Goal: Information Seeking & Learning: Find specific fact

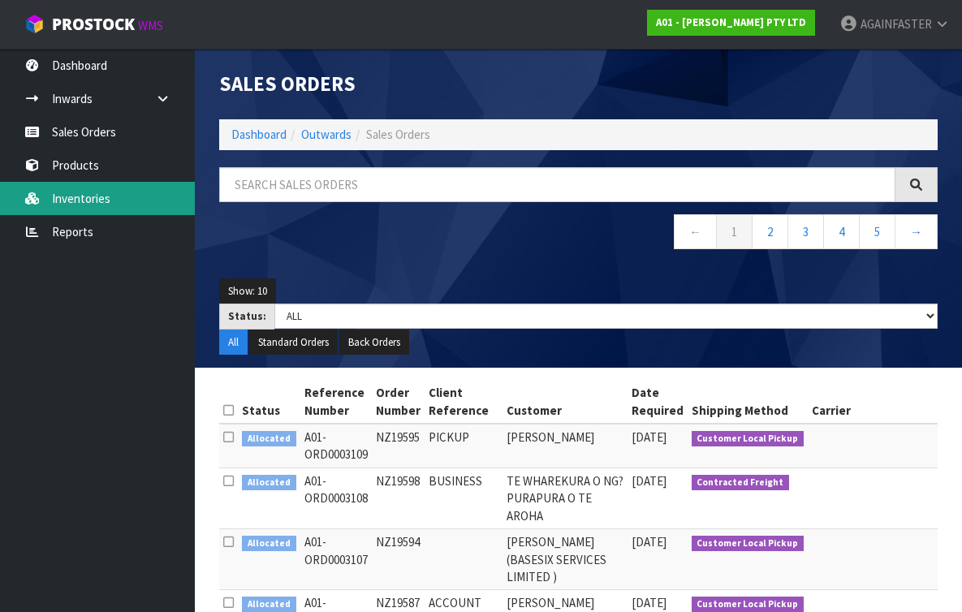
click at [111, 191] on link "Inventories" at bounding box center [97, 198] width 195 height 33
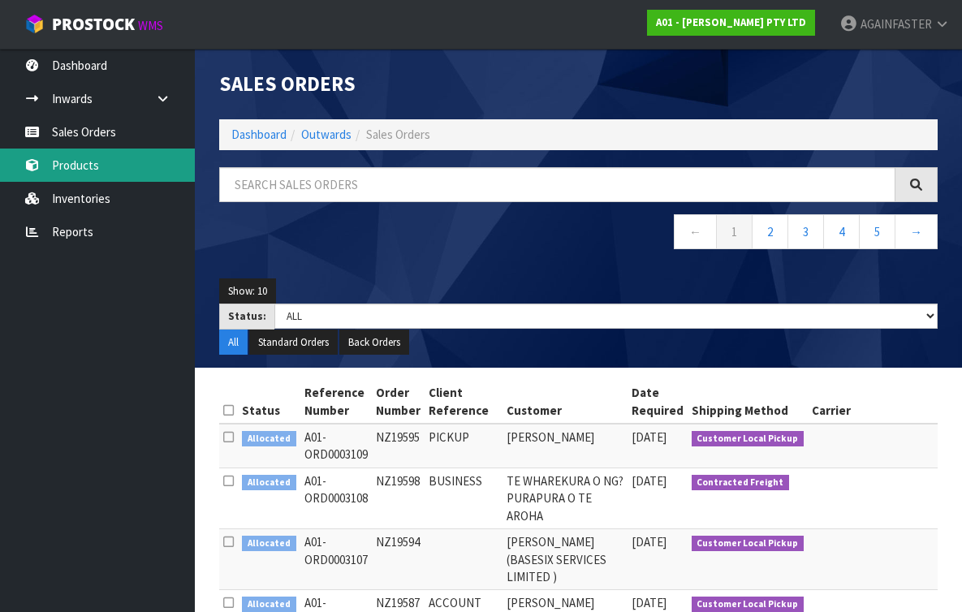
click at [112, 163] on link "Products" at bounding box center [97, 165] width 195 height 33
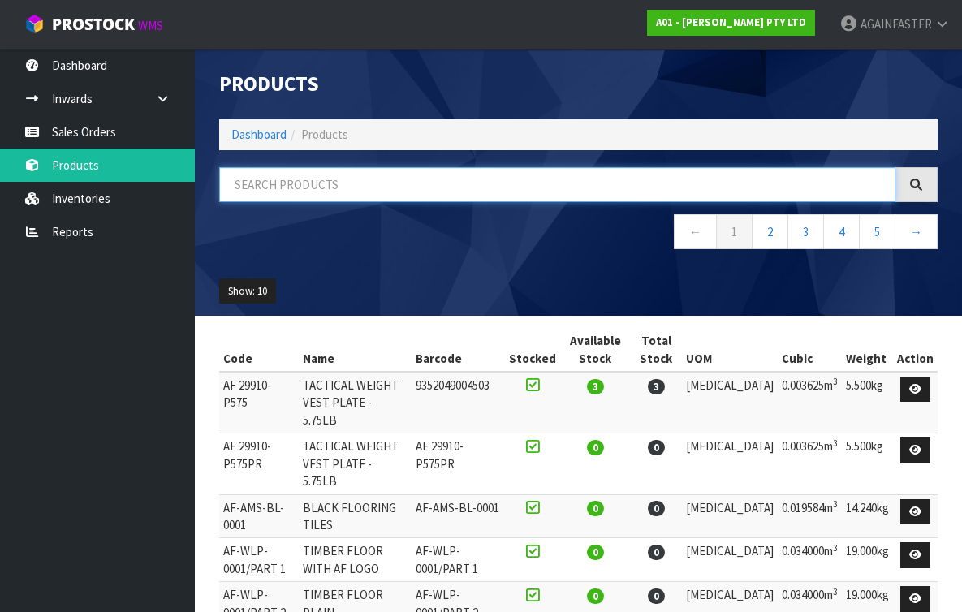
click at [269, 175] on input "text" at bounding box center [557, 184] width 676 height 35
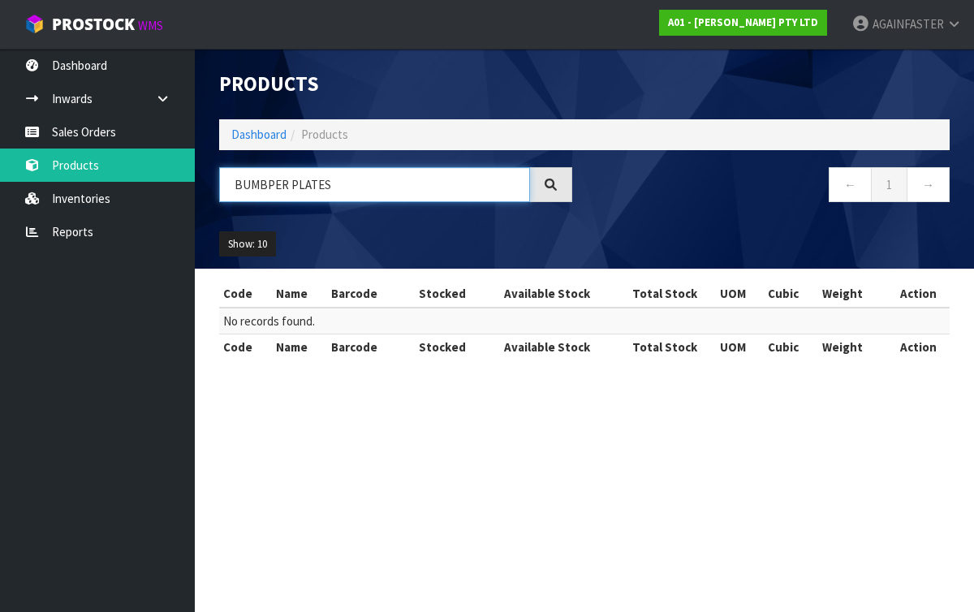
drag, startPoint x: 292, startPoint y: 186, endPoint x: 210, endPoint y: 191, distance: 82.1
click at [209, 192] on div "BUMBPER PLATES" at bounding box center [395, 190] width 377 height 47
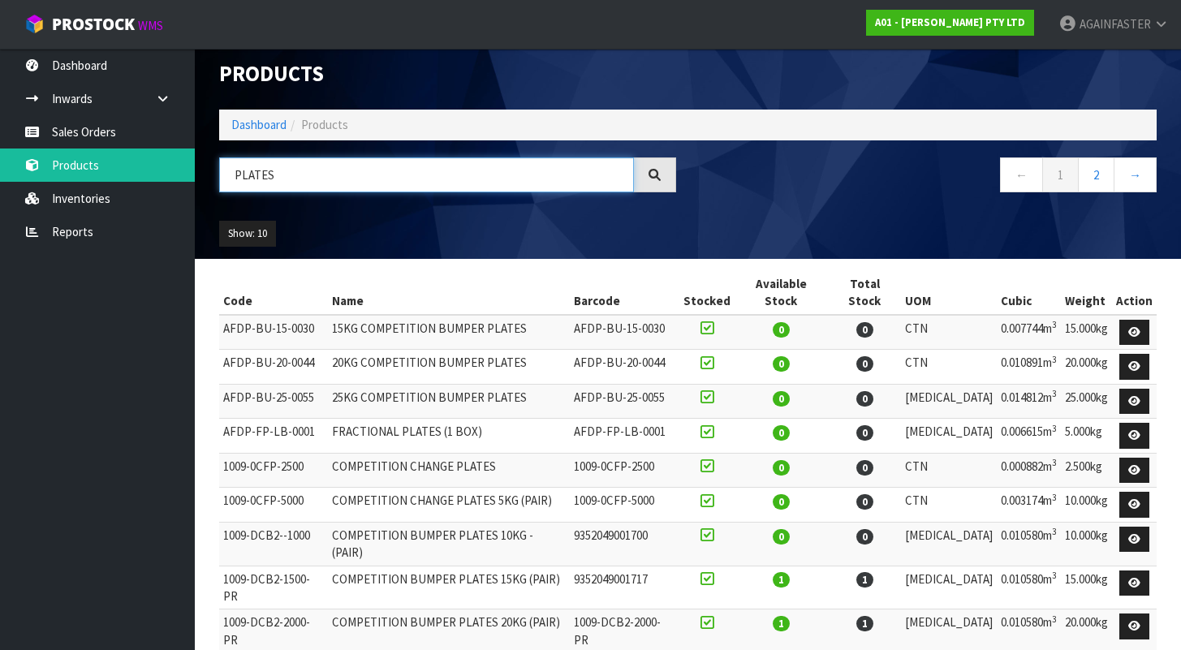
scroll to position [58, 0]
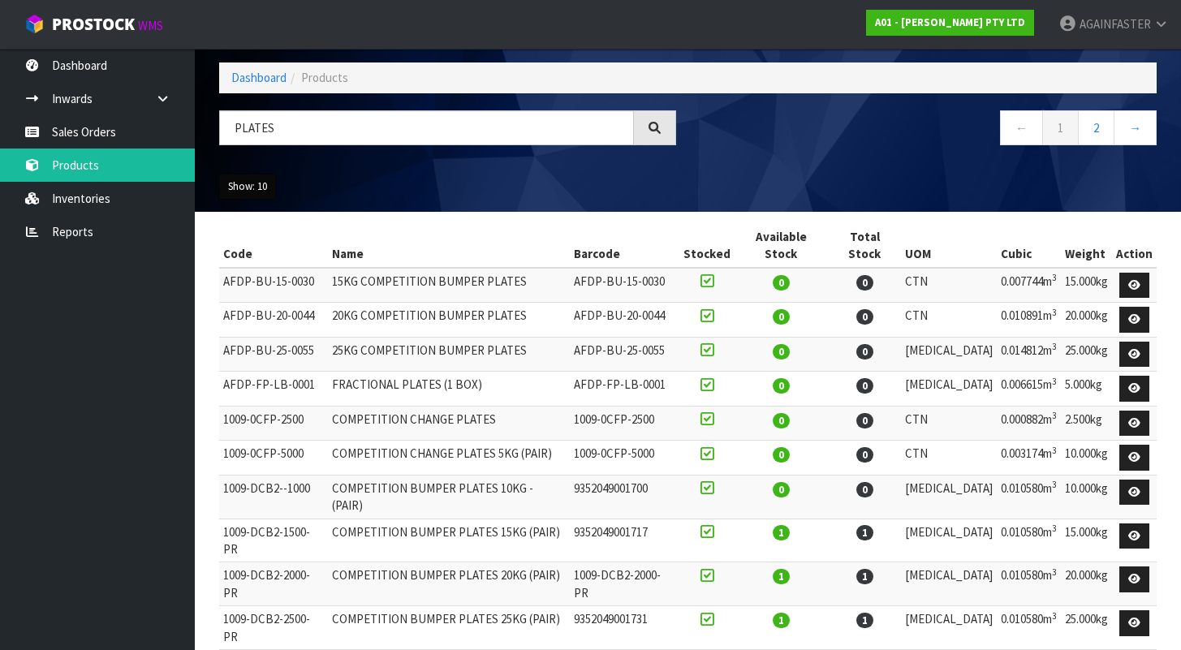
click at [261, 187] on button "Show: 10" at bounding box center [247, 187] width 57 height 26
click at [256, 282] on link "50" at bounding box center [284, 284] width 128 height 22
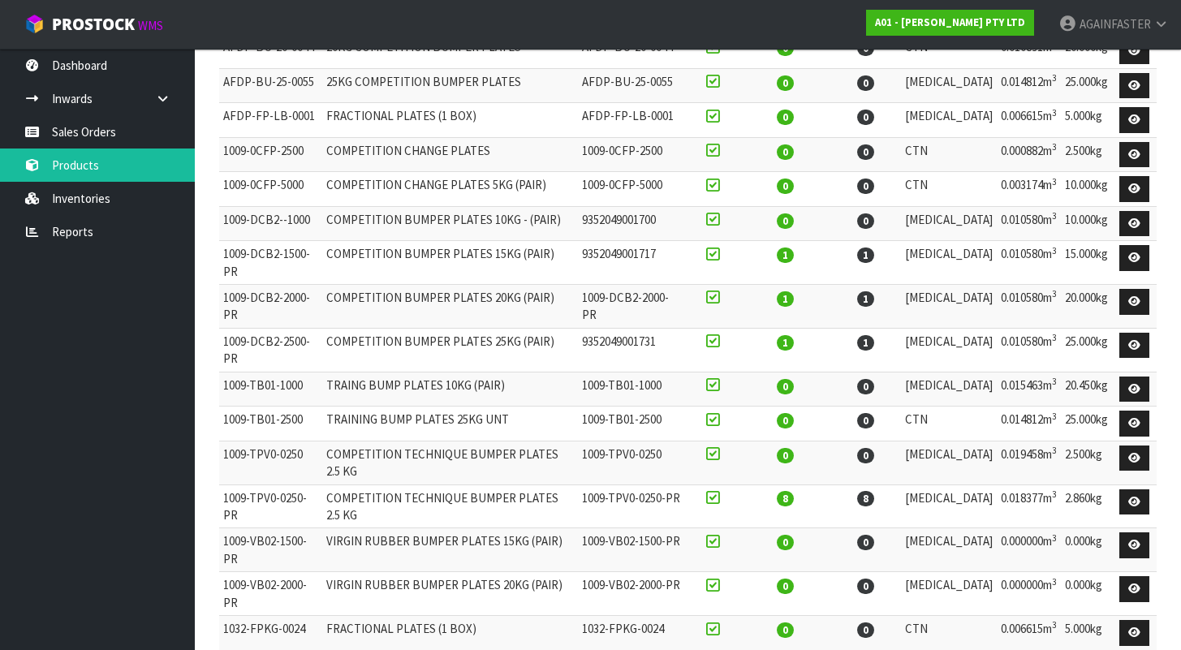
scroll to position [334, 0]
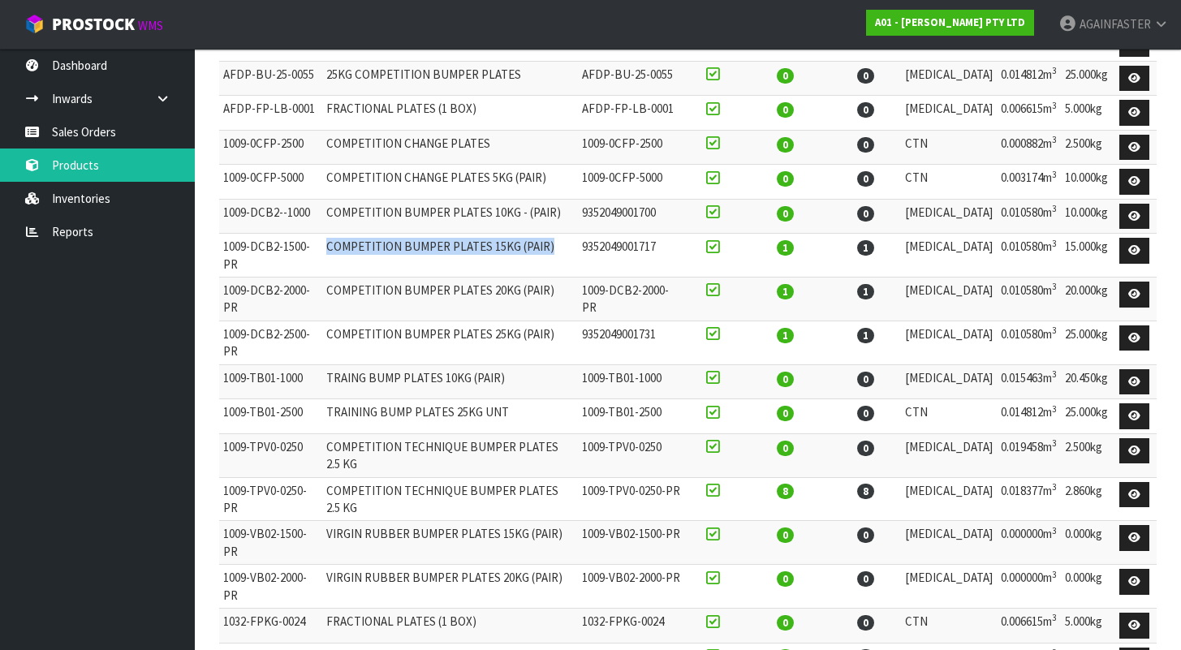
drag, startPoint x: 341, startPoint y: 227, endPoint x: 573, endPoint y: 229, distance: 232.1
click at [573, 234] on td "COMPETITION BUMPER PLATES 15KG (PAIR)" at bounding box center [450, 256] width 256 height 44
copy td "COMPETITION BUMPER PLATES 15KG (PAIR)"
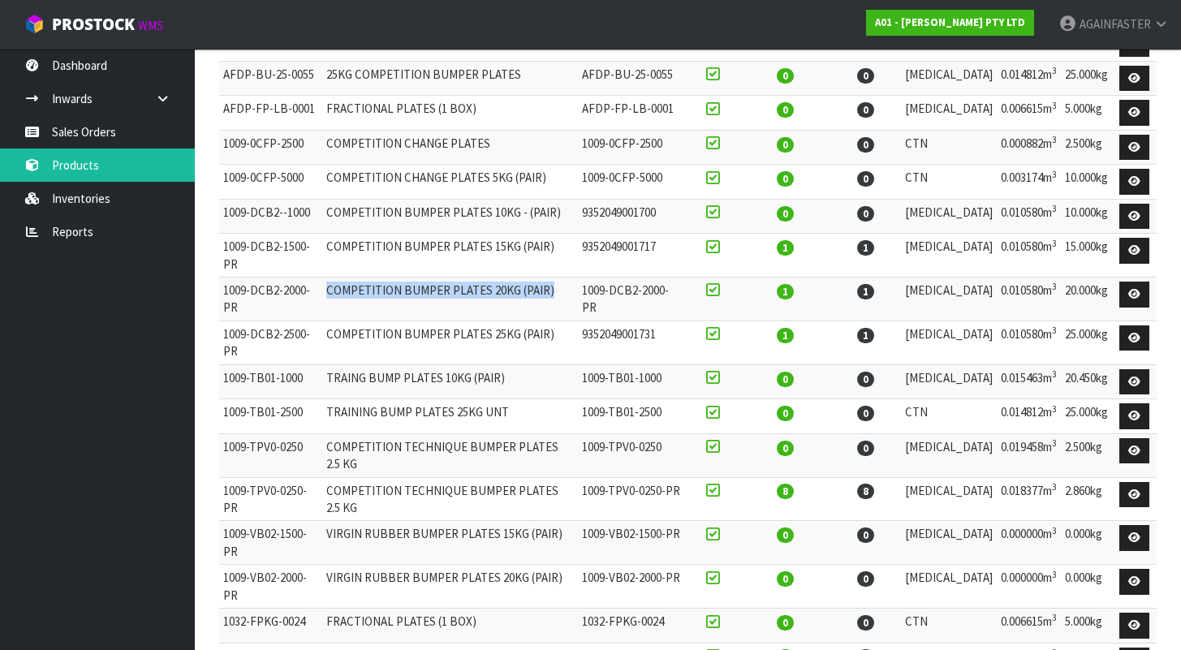
drag, startPoint x: 552, startPoint y: 258, endPoint x: 336, endPoint y: 263, distance: 216.0
click at [336, 278] on td "COMPETITION BUMPER PLATES 20KG (PAIR)" at bounding box center [450, 300] width 256 height 44
copy td "COMPETITION BUMPER PLATES 20KG (PAIR)"
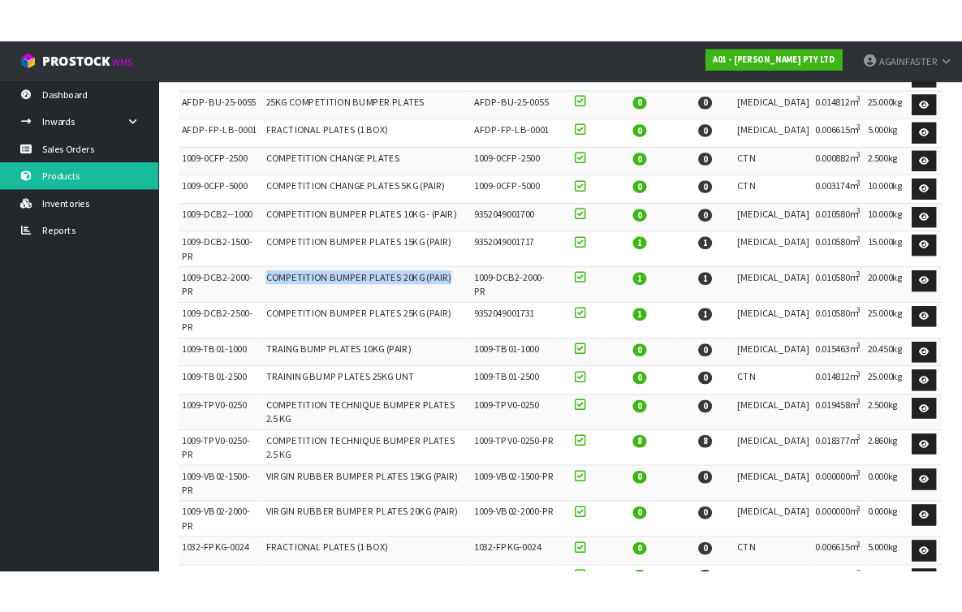
scroll to position [351, 0]
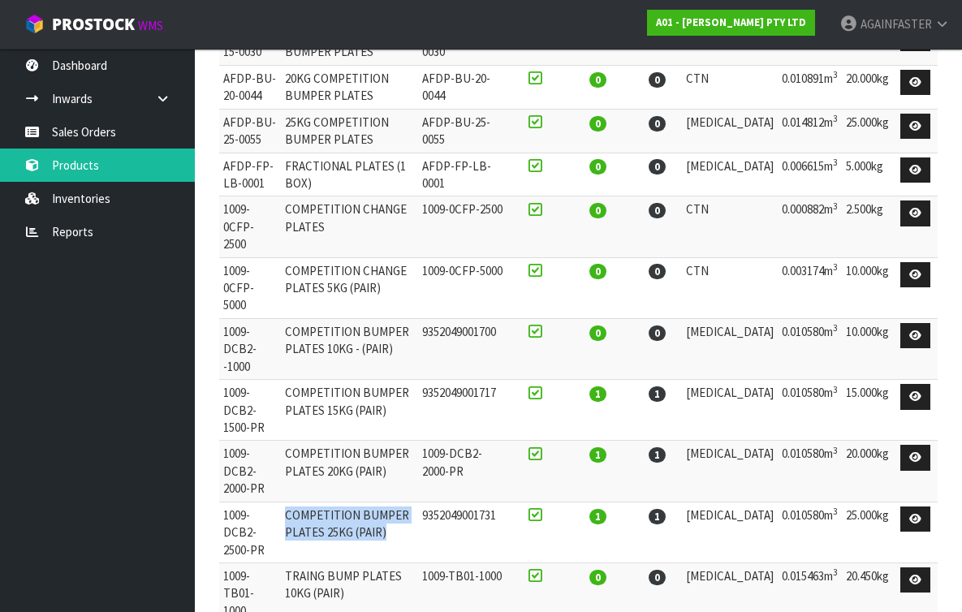
drag, startPoint x: 368, startPoint y: 404, endPoint x: 300, endPoint y: 384, distance: 71.9
click at [300, 502] on td "COMPETITION BUMPER PLATES 25KG (PAIR)" at bounding box center [349, 532] width 137 height 61
copy td "COMPETITION BUMPER PLATES 25KG (PAIR)"
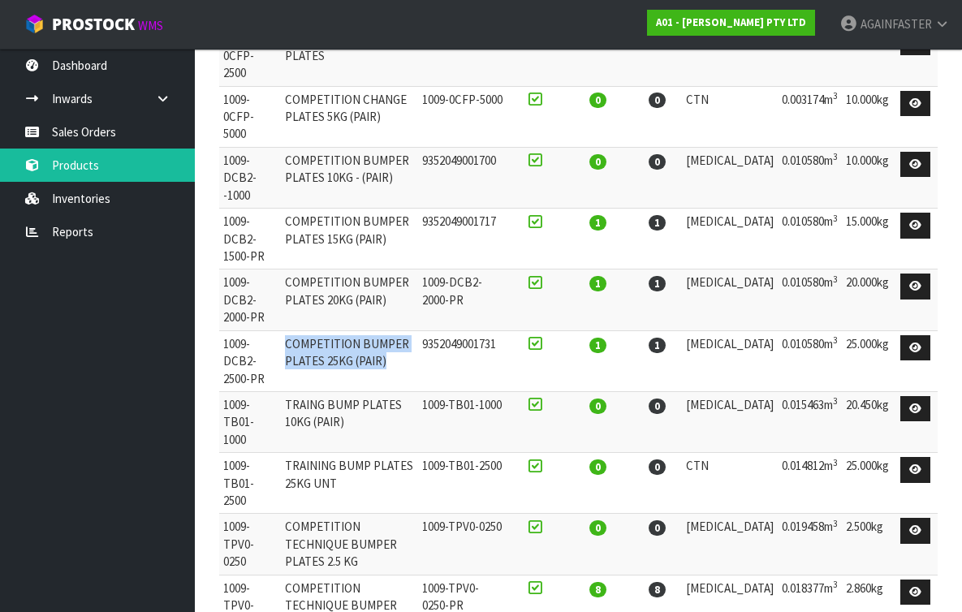
scroll to position [572, 0]
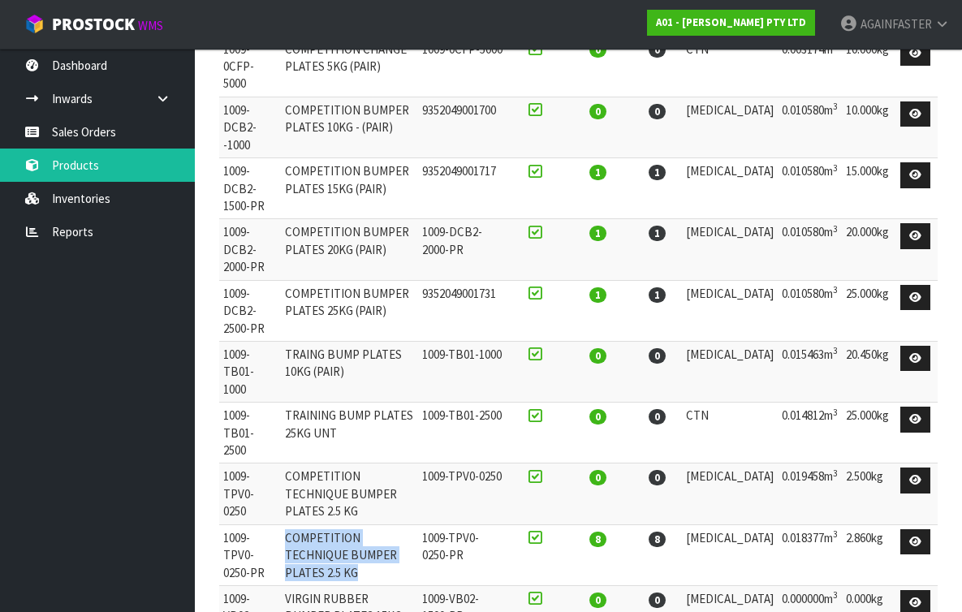
drag, startPoint x: 428, startPoint y: 356, endPoint x: 300, endPoint y: 332, distance: 129.7
click at [300, 524] on td "COMPETITION TECHNIQUE BUMPER PLATES 2.5 KG" at bounding box center [349, 554] width 137 height 61
copy td "COMPETITION TECHNIQUE BUMPER PLATES 2.5 KG"
drag, startPoint x: 333, startPoint y: 533, endPoint x: 297, endPoint y: 502, distance: 47.7
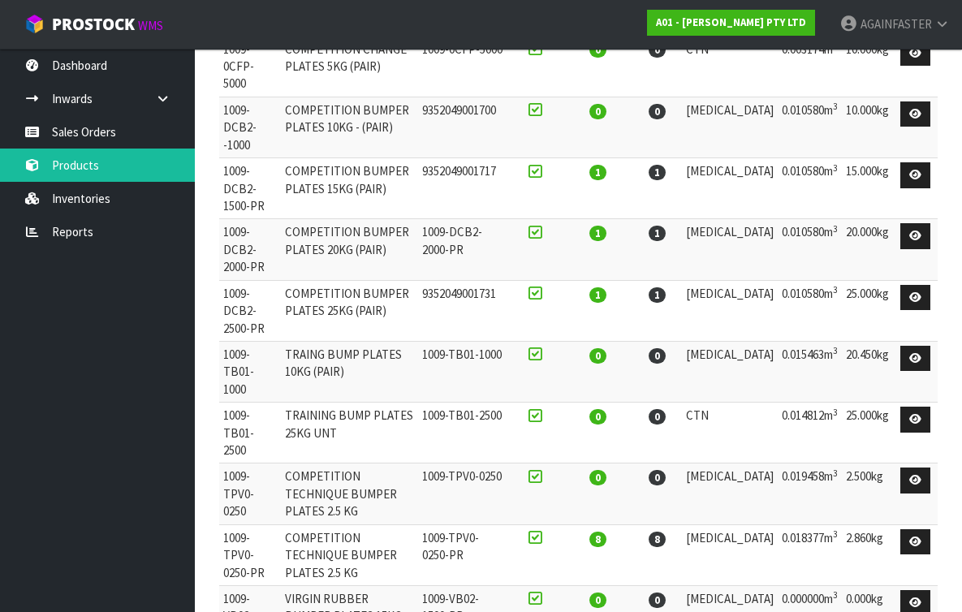
copy td "TECHNIQUE PLATES 2.5KG (PAIR)"
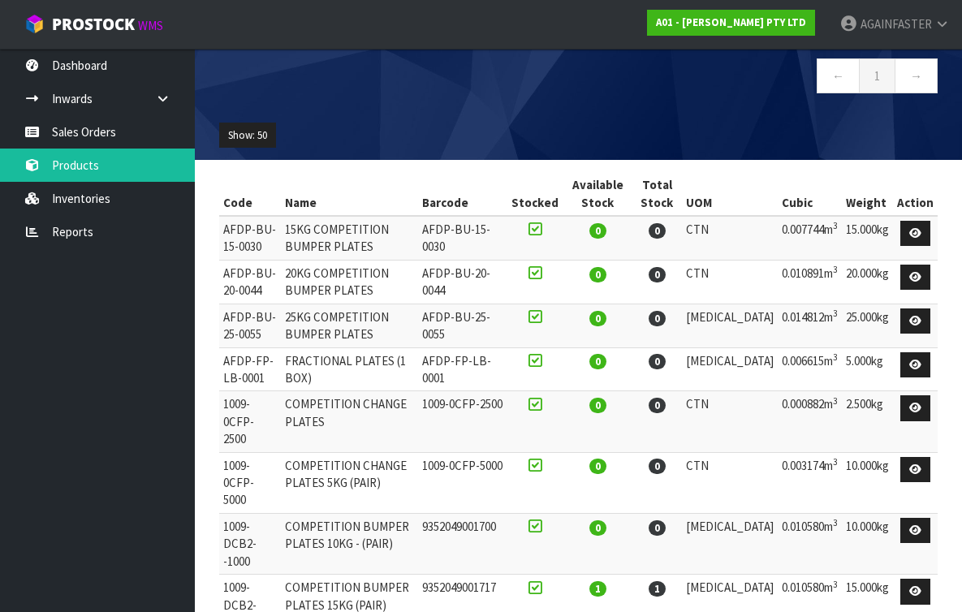
scroll to position [0, 0]
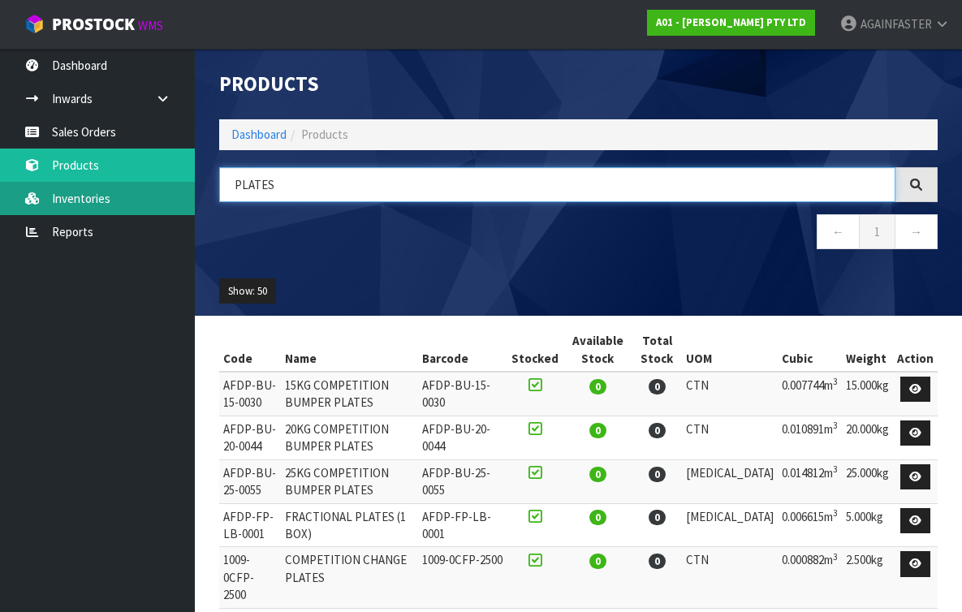
drag, startPoint x: 289, startPoint y: 187, endPoint x: 166, endPoint y: 185, distance: 122.6
click at [166, 185] on body "Toggle navigation ProStock WMS A01 - [PERSON_NAME] PTY LTD AGAINFASTER Logout D…" at bounding box center [481, 306] width 962 height 612
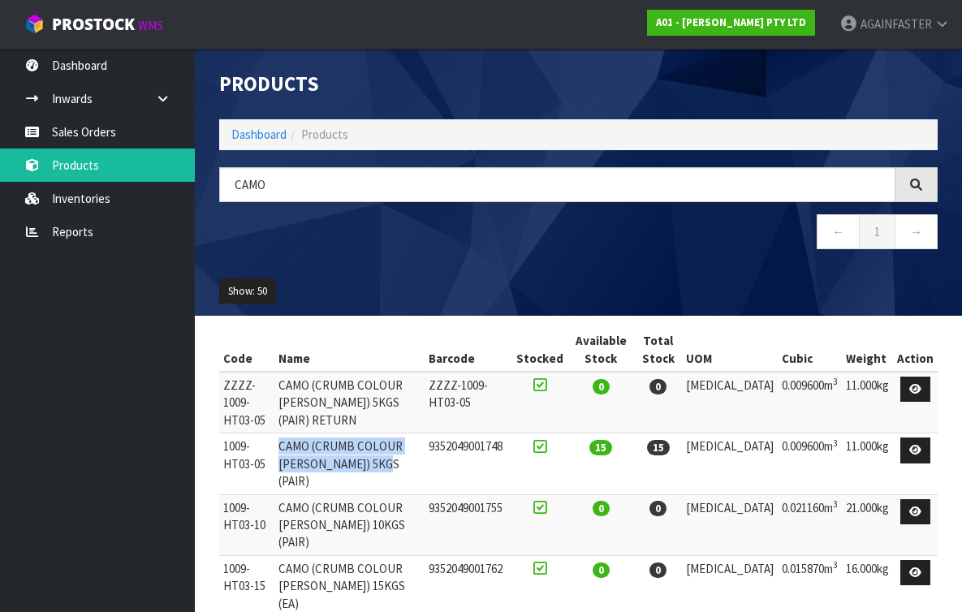
drag, startPoint x: 379, startPoint y: 401, endPoint x: 299, endPoint y: 382, distance: 82.5
click at [299, 433] on td "CAMO (CRUMB COLOUR FLECK) 5KGS (PAIR)" at bounding box center [349, 463] width 150 height 61
copy td "CAMO (CRUMB COLOUR FLECK) 5KGS (PAIR)"
drag, startPoint x: 362, startPoint y: 574, endPoint x: 300, endPoint y: 558, distance: 64.6
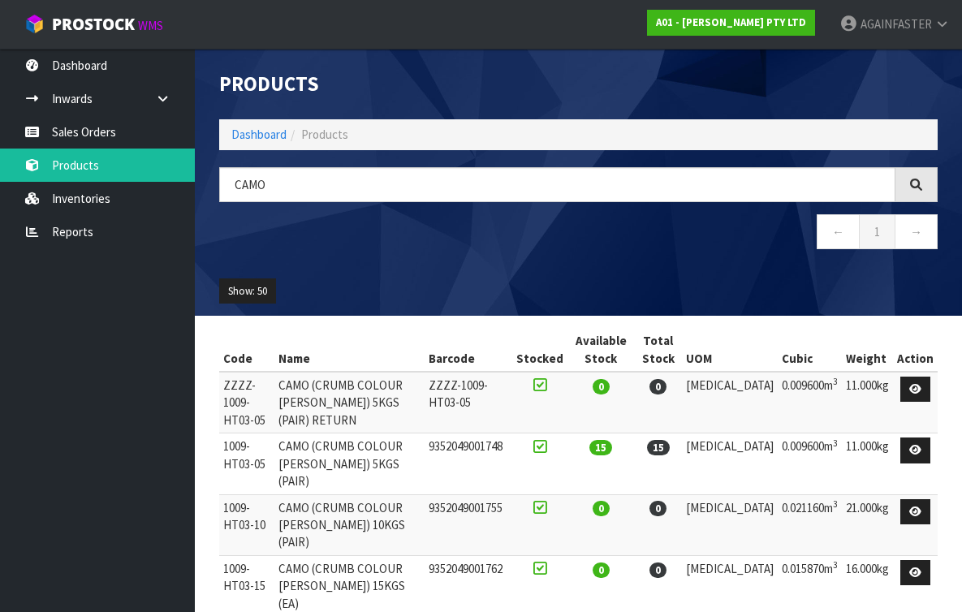
copy td "CAMO (CRUMB COLOUR FLECK) 25KGS (EA)"
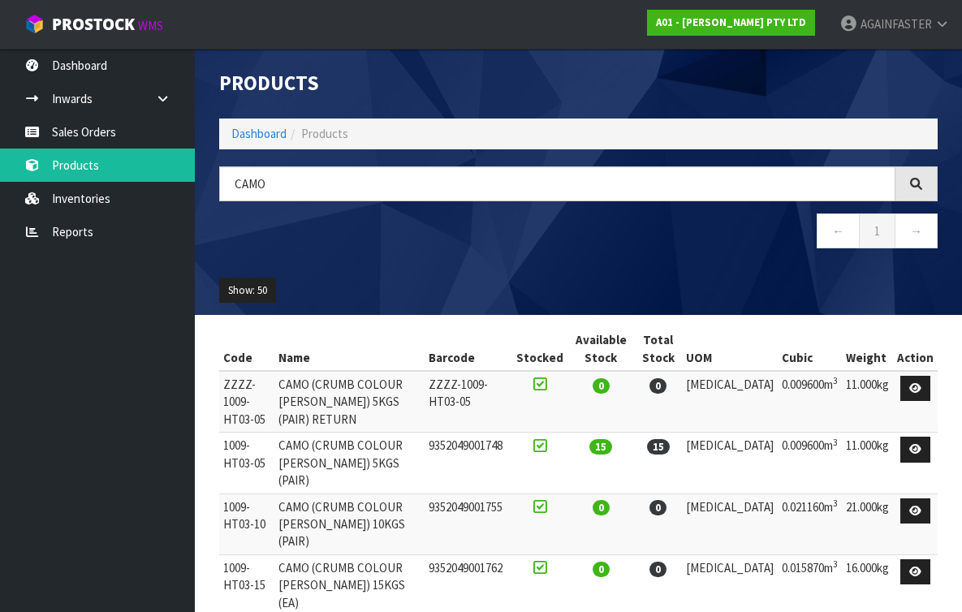
scroll to position [48, 0]
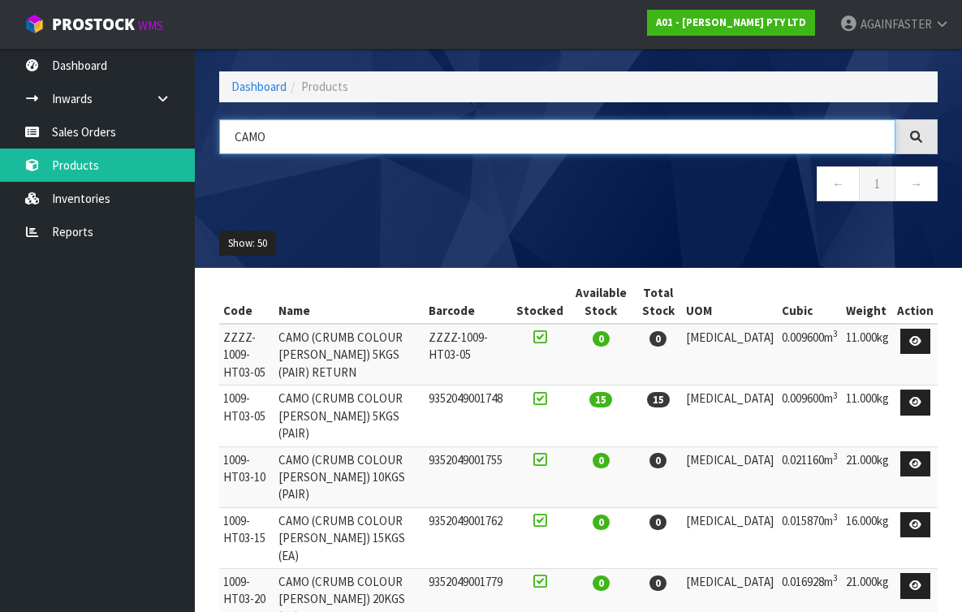
drag, startPoint x: 282, startPoint y: 137, endPoint x: 225, endPoint y: 134, distance: 57.7
click at [225, 134] on input "CAMO" at bounding box center [557, 136] width 676 height 35
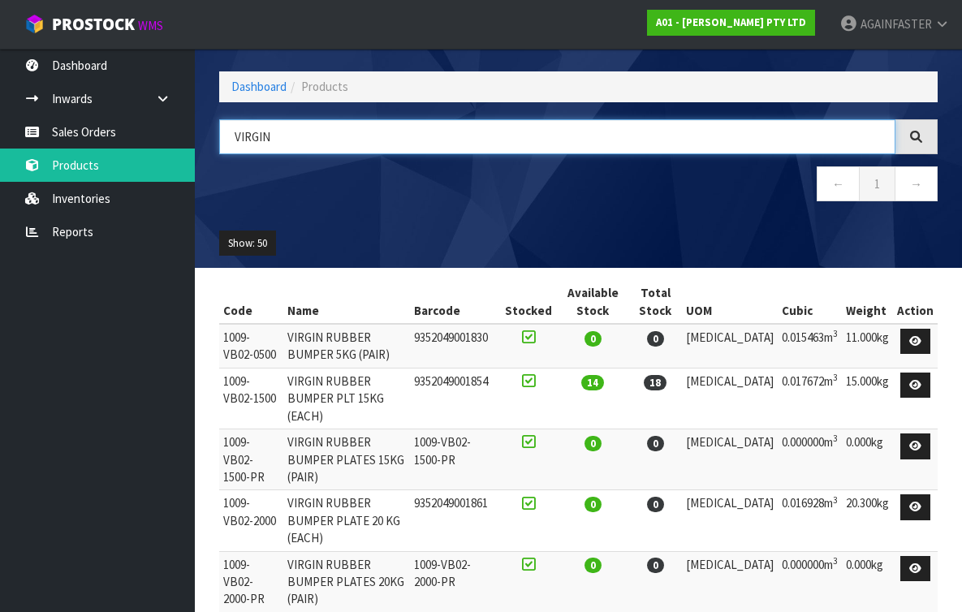
type input "VIRGIN"
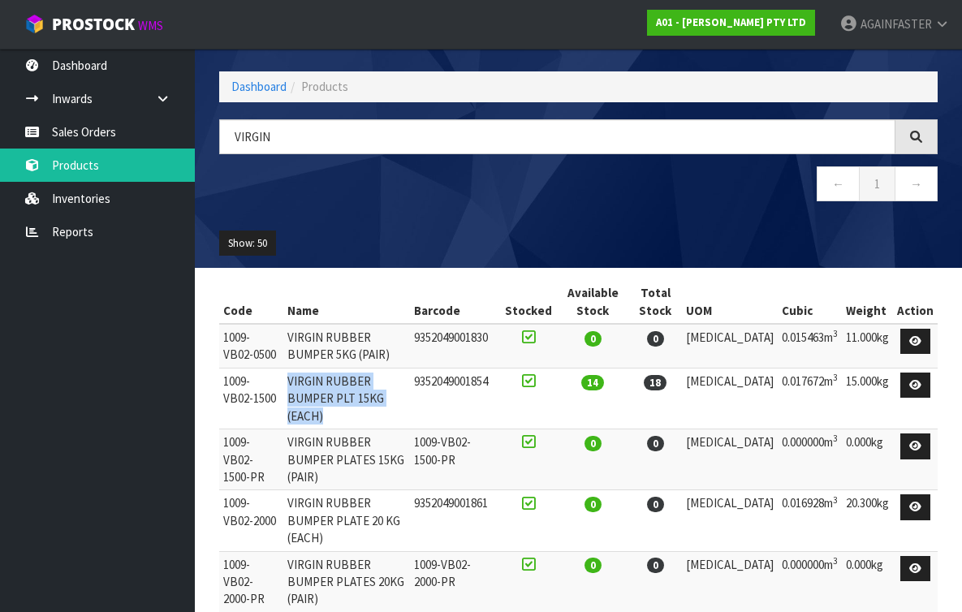
drag, startPoint x: 381, startPoint y: 356, endPoint x: 300, endPoint y: 338, distance: 83.3
click at [300, 368] on td "VIRGIN RUBBER BUMPER PLT 15KG (EACH)" at bounding box center [346, 398] width 127 height 61
copy td "VIRGIN RUBBER BUMPER PLT 15KG (EACH)"
drag, startPoint x: 375, startPoint y: 529, endPoint x: 302, endPoint y: 508, distance: 76.0
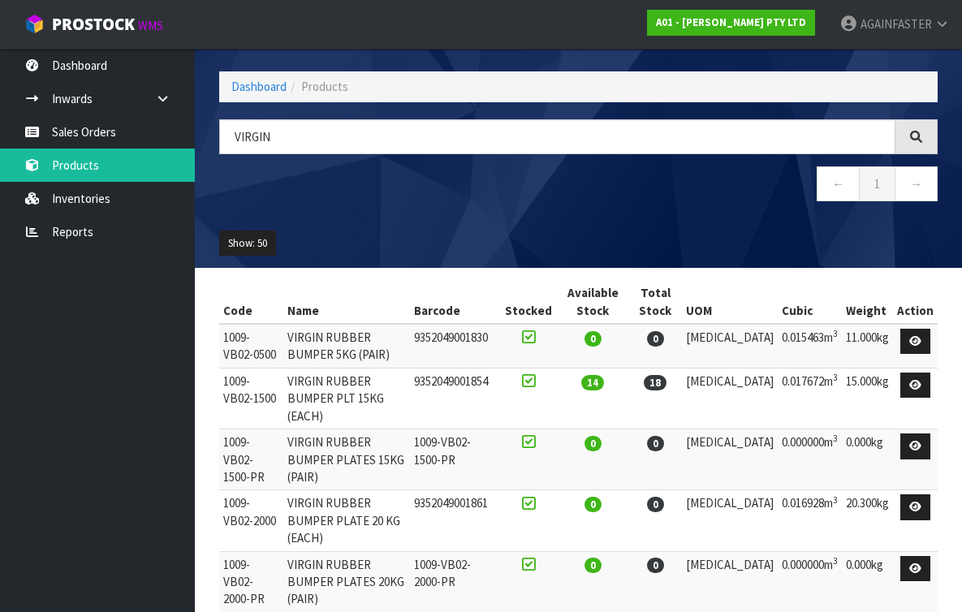
copy td "VIRGIN RUBBER BUMPER PLT 25KG (EACH)"
click at [70, 238] on link "Reports" at bounding box center [97, 231] width 195 height 33
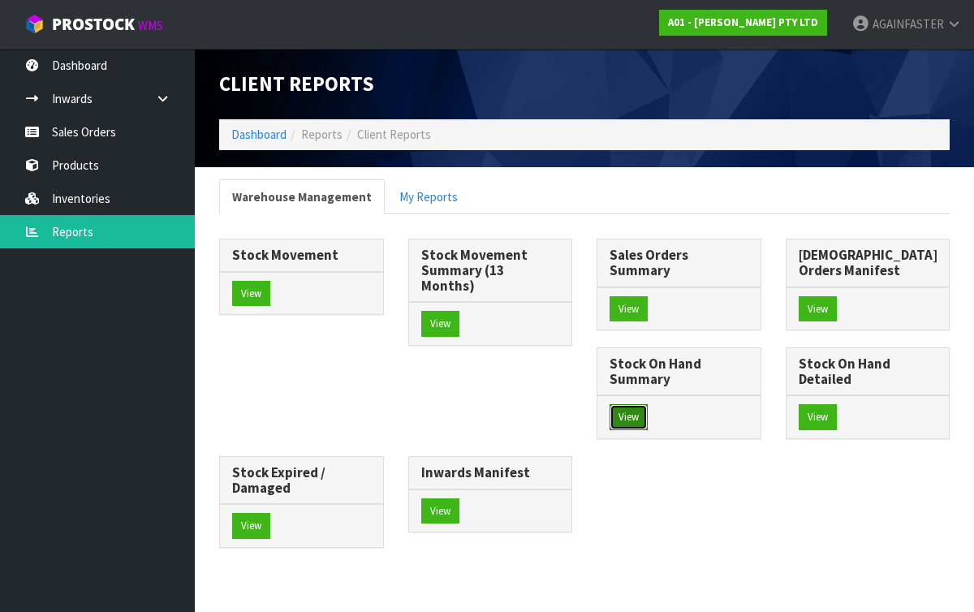
click at [625, 404] on button "View" at bounding box center [629, 417] width 38 height 26
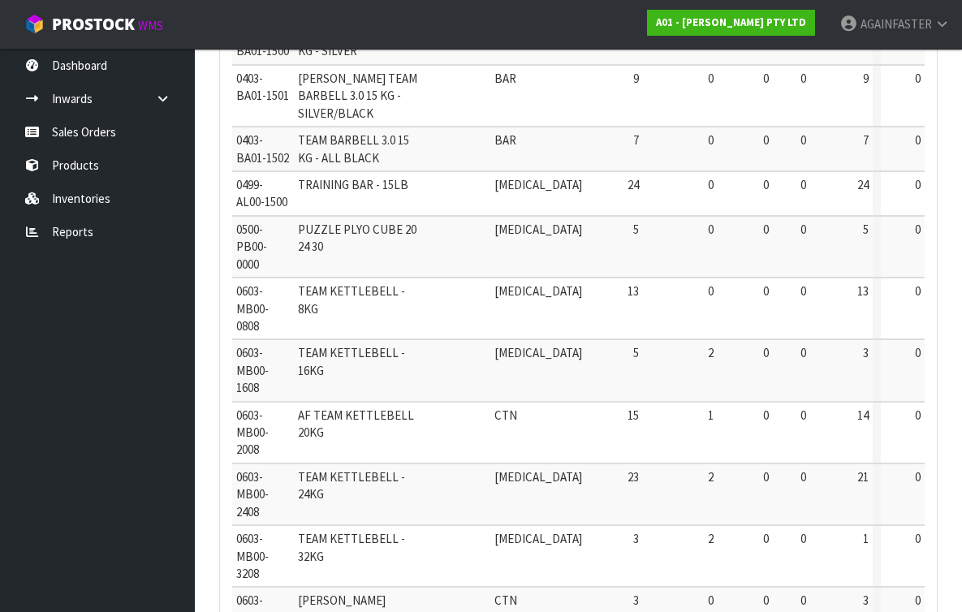
scroll to position [1004, 0]
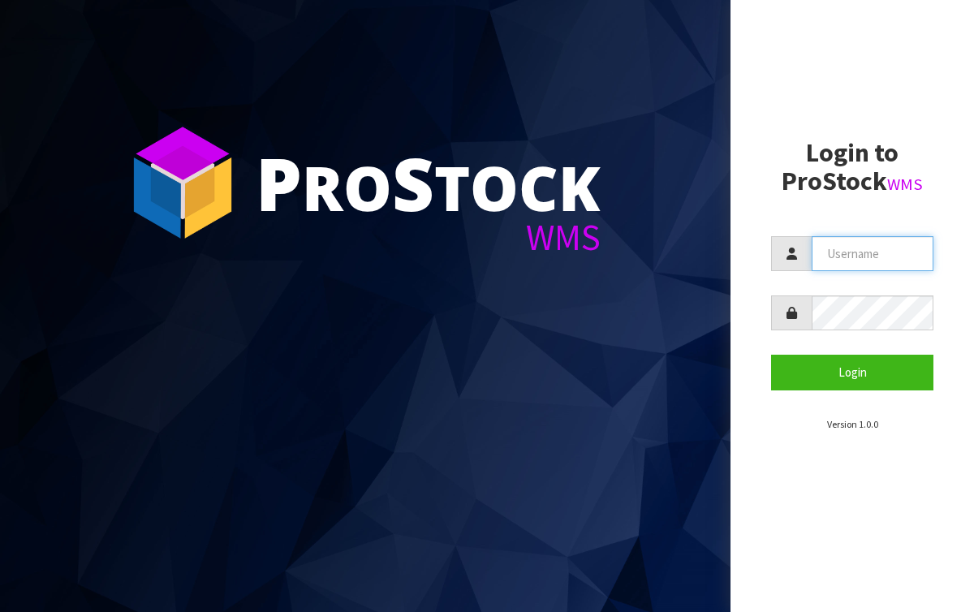
click at [830, 253] on input "text" at bounding box center [873, 253] width 122 height 35
type input "AGAINFASTER"
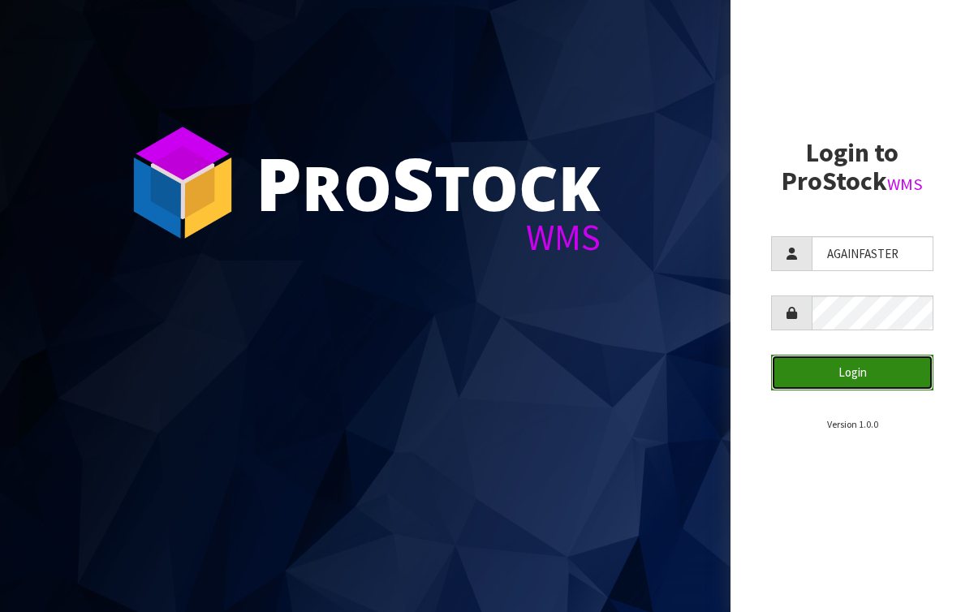
click at [834, 380] on button "Login" at bounding box center [852, 372] width 162 height 35
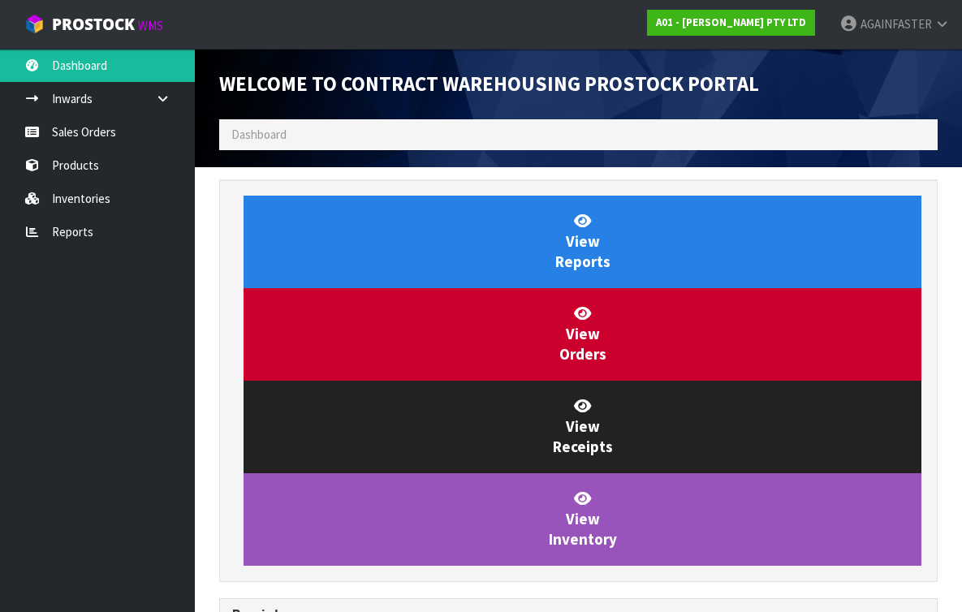
scroll to position [1021, 371]
click at [316, 144] on ol "Dashboard" at bounding box center [578, 134] width 718 height 30
click at [313, 136] on ol "Dashboard" at bounding box center [578, 134] width 718 height 30
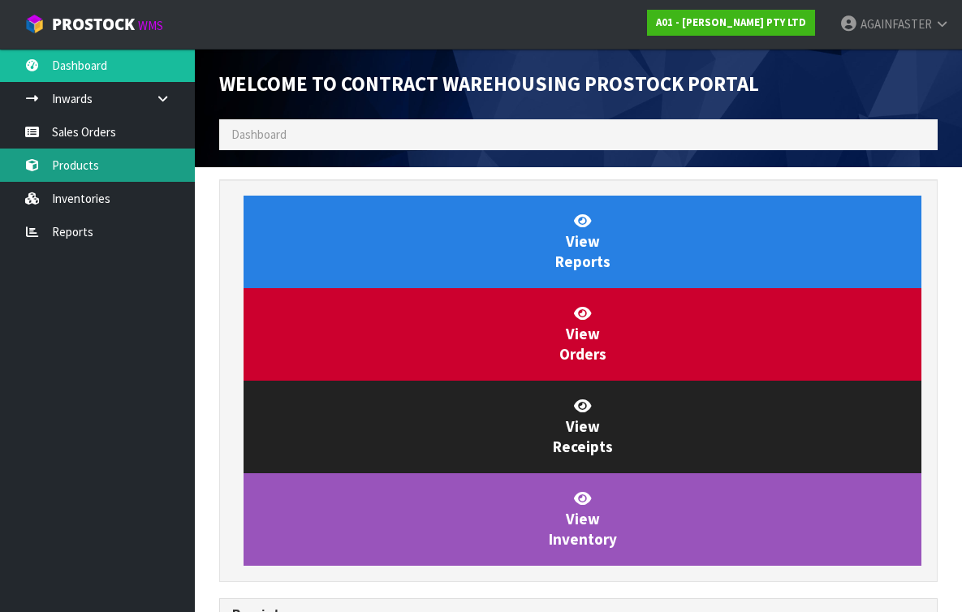
click at [94, 162] on link "Products" at bounding box center [97, 165] width 195 height 33
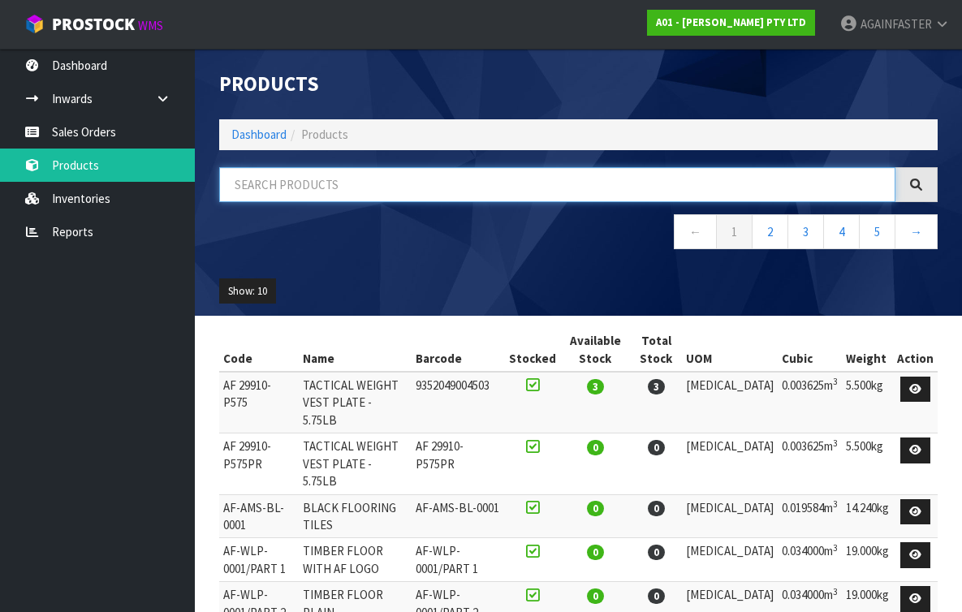
click at [340, 183] on input "text" at bounding box center [557, 184] width 676 height 35
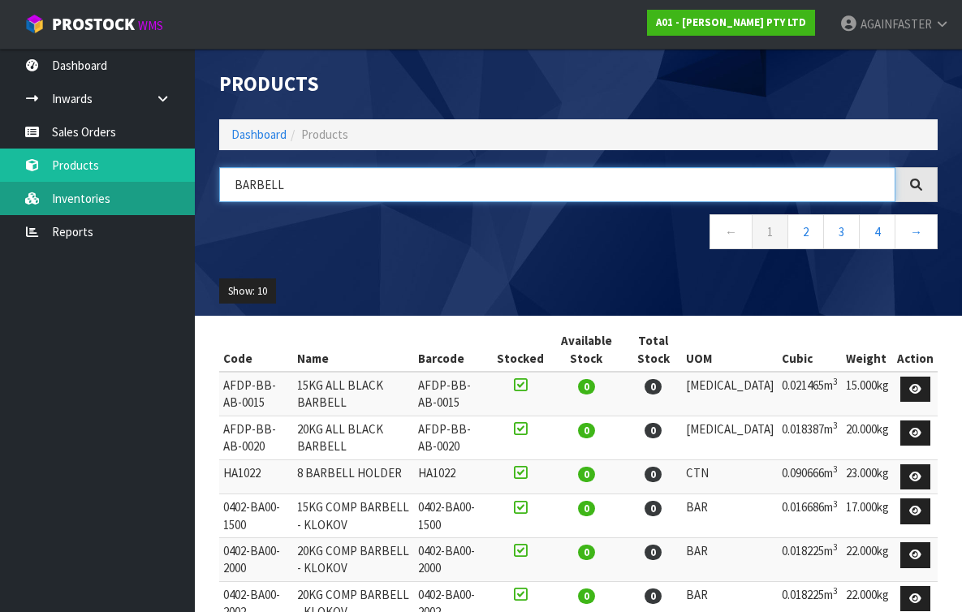
drag, startPoint x: 295, startPoint y: 186, endPoint x: 177, endPoint y: 187, distance: 117.7
click at [177, 186] on body "Toggle navigation ProStock WMS A01 - [PERSON_NAME] PTY LTD AGAINFASTER Logout D…" at bounding box center [481, 306] width 962 height 612
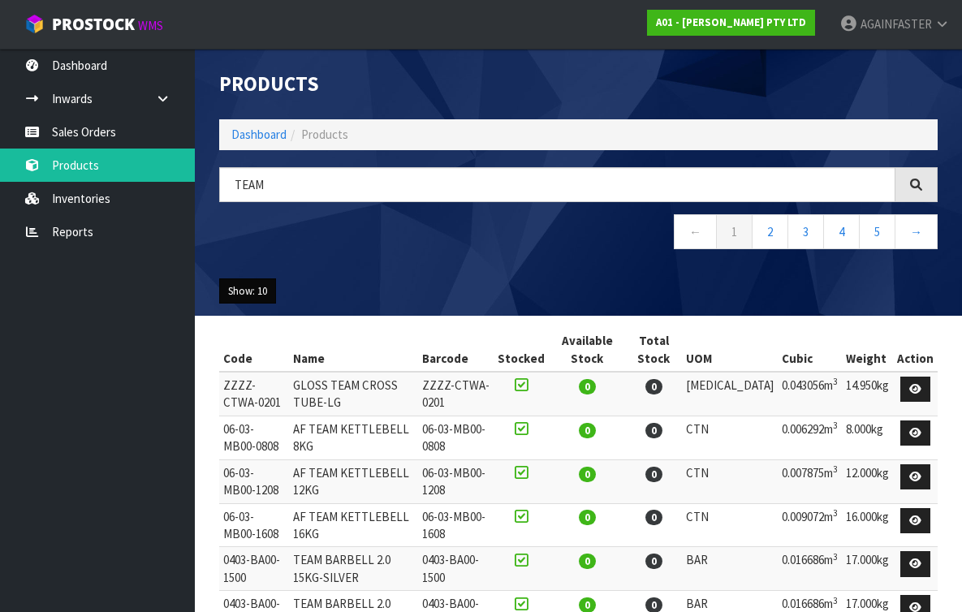
click at [252, 278] on button "Show: 10" at bounding box center [247, 291] width 57 height 26
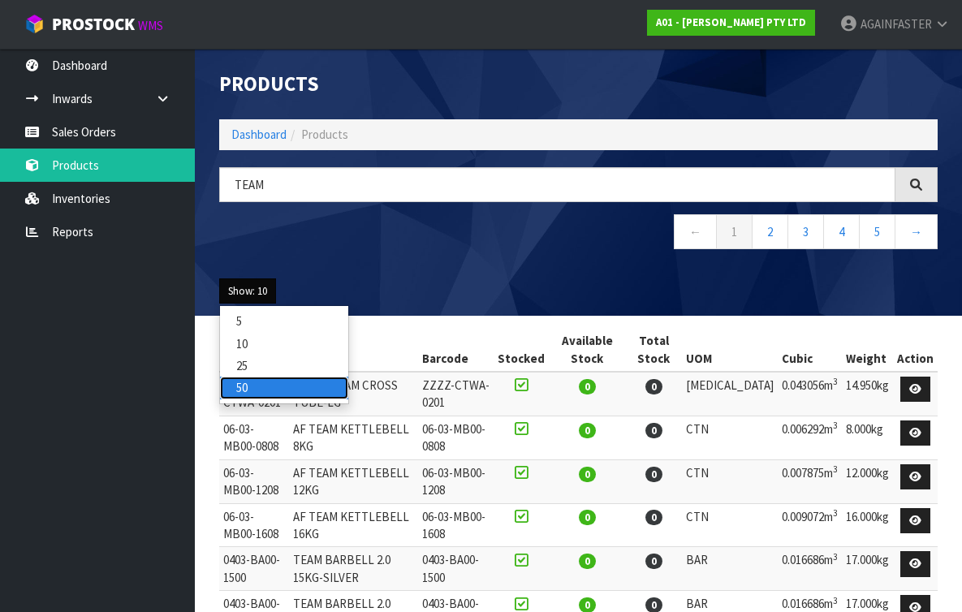
click at [255, 377] on link "50" at bounding box center [284, 388] width 128 height 22
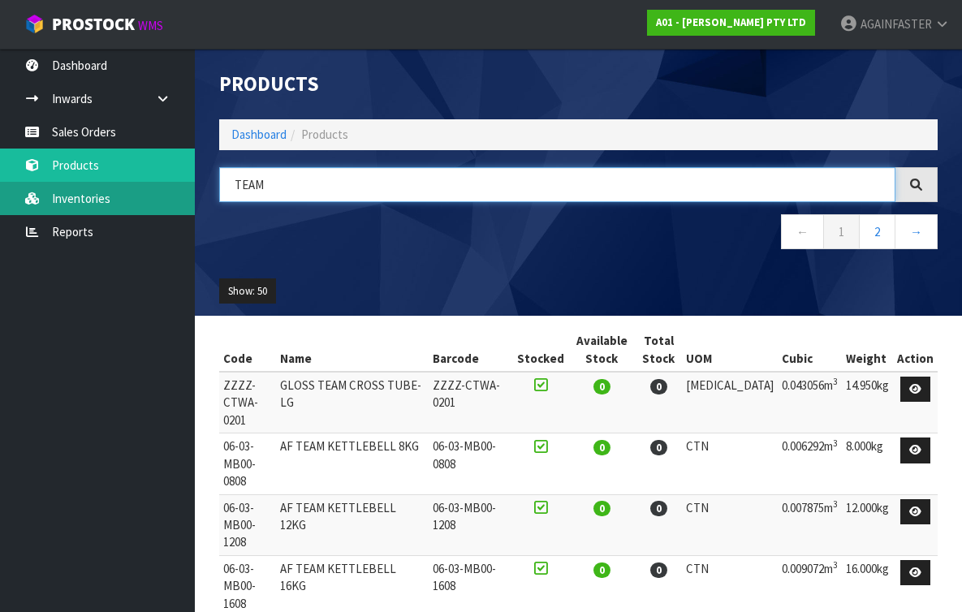
drag, startPoint x: 278, startPoint y: 183, endPoint x: 187, endPoint y: 187, distance: 91.0
click at [187, 187] on body "Toggle navigation ProStock WMS A01 - [PERSON_NAME] PTY LTD AGAINFASTER Logout D…" at bounding box center [481, 306] width 962 height 612
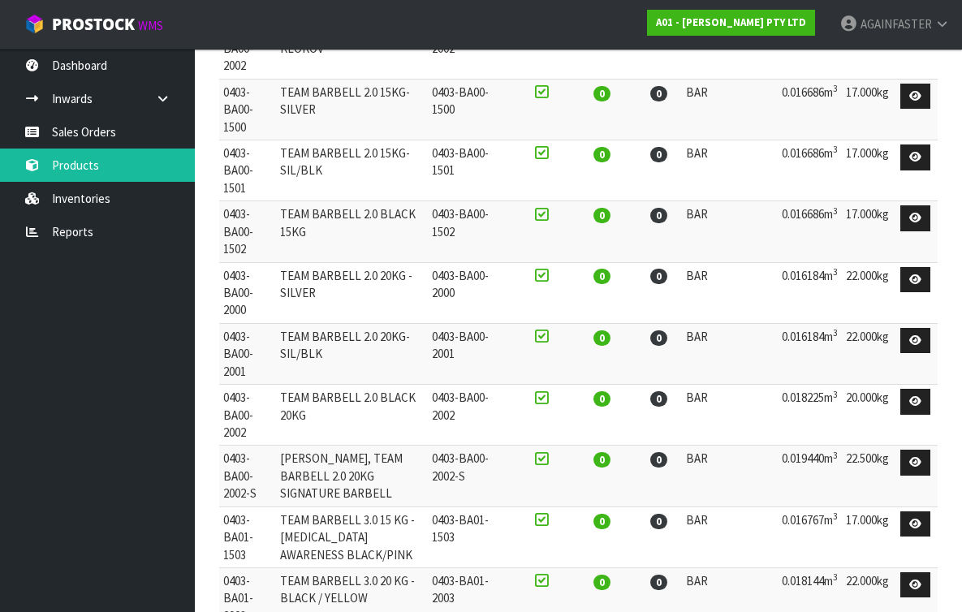
scroll to position [633, 0]
type input "BARBELL"
drag, startPoint x: 291, startPoint y: 351, endPoint x: 461, endPoint y: 357, distance: 169.8
copy td "TEAM BARBELL 3.0 15 KG - SILVER"
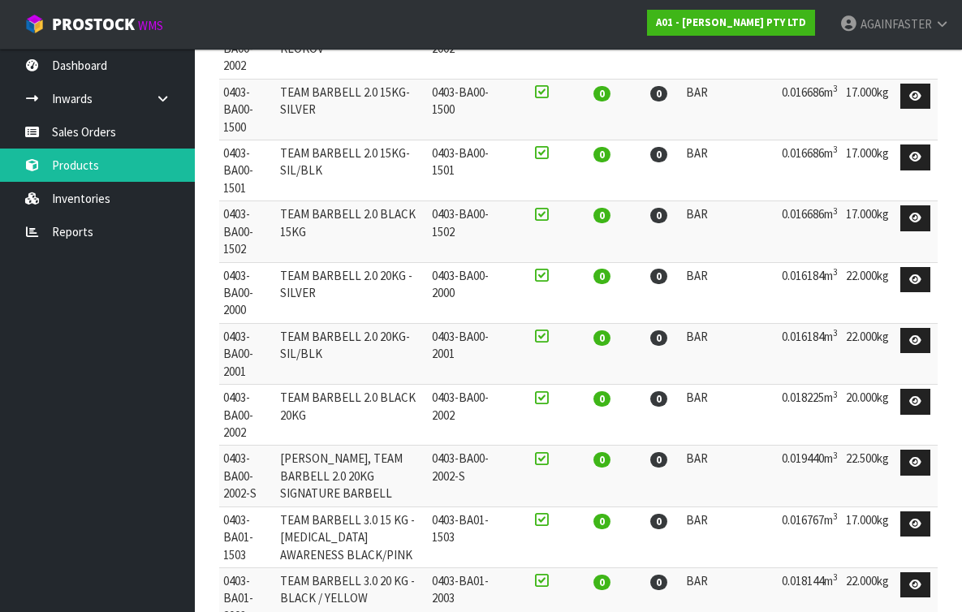
drag, startPoint x: 420, startPoint y: 410, endPoint x: 289, endPoint y: 394, distance: 131.6
copy td "[PERSON_NAME] TEAM BARBELL 3.0 15 KG - SILVER/BLACK"
drag, startPoint x: 329, startPoint y: 458, endPoint x: 290, endPoint y: 437, distance: 43.9
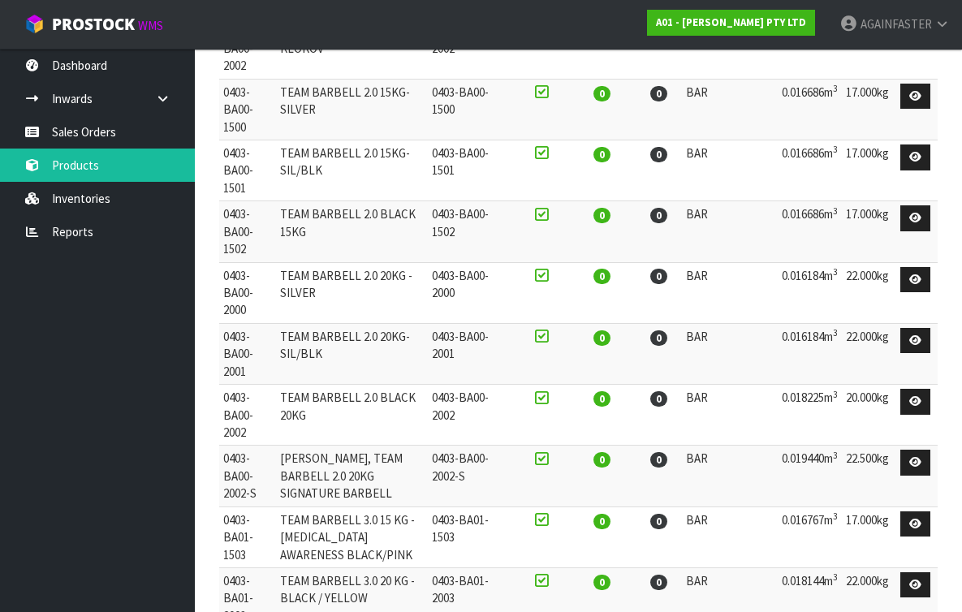
copy td "TEAM BARBELL 3.0 15 KG - ALL BLACK"
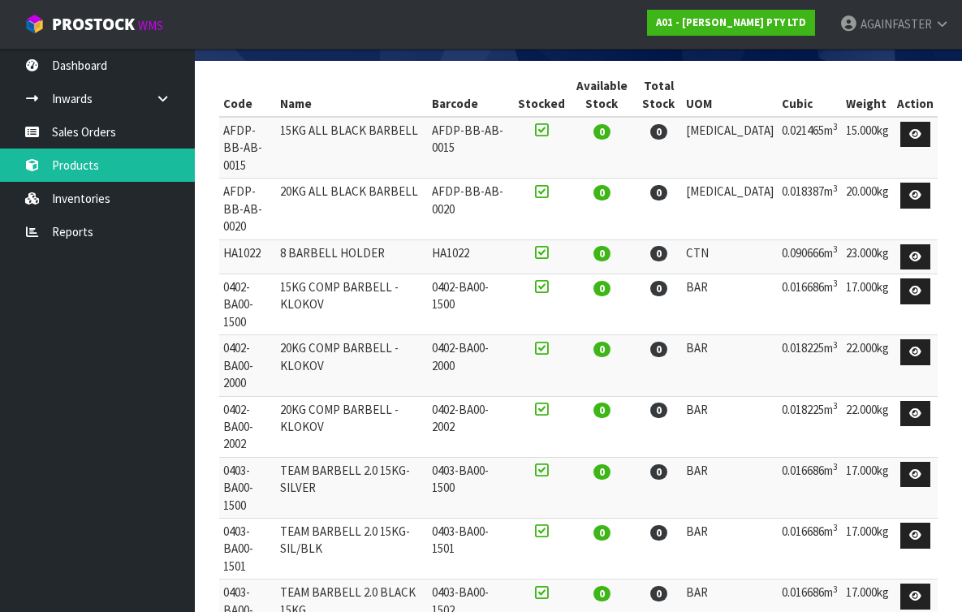
scroll to position [0, 0]
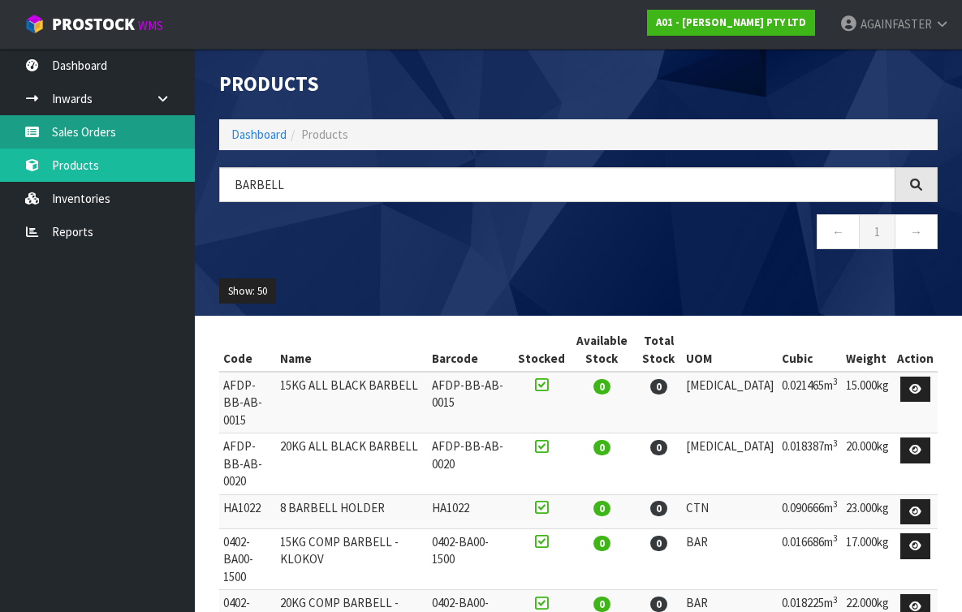
click at [110, 142] on link "Sales Orders" at bounding box center [97, 131] width 195 height 33
